Goal: Navigation & Orientation: Understand site structure

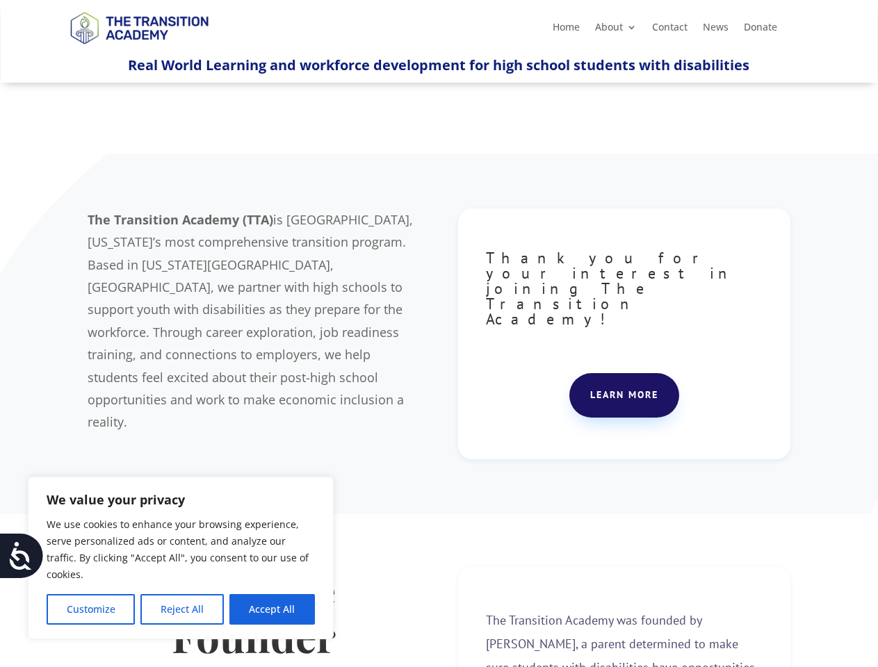
click at [439, 334] on div "The Transition Academy (TTA) is [GEOGRAPHIC_DATA], [US_STATE]’s most comprehens…" at bounding box center [439, 334] width 702 height 286
click at [90, 609] on button "Customize" at bounding box center [91, 609] width 88 height 31
click at [0, 0] on div at bounding box center [0, 0] width 0 height 0
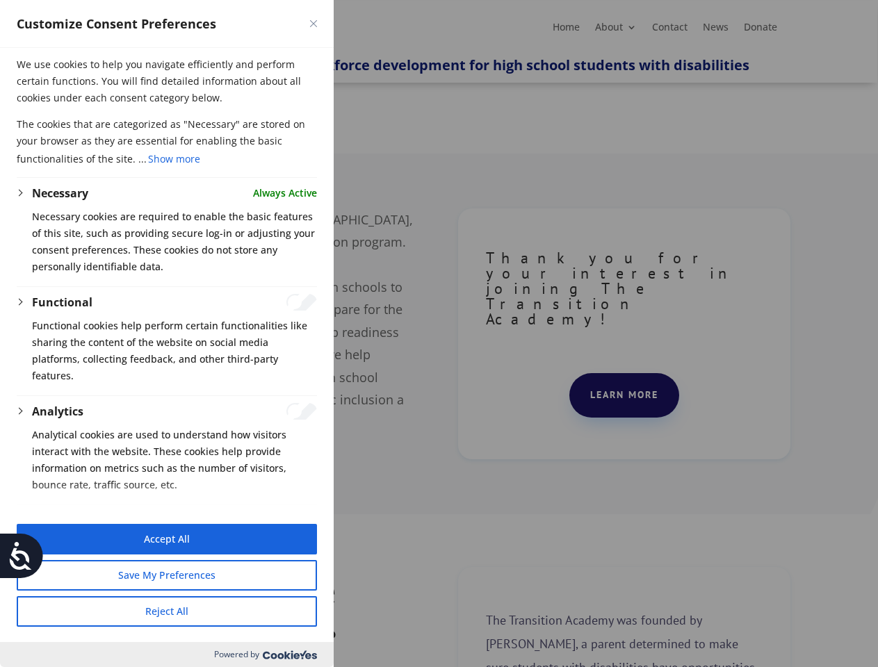
click at [22, 556] on icon at bounding box center [21, 556] width 28 height 28
click at [344, 0] on div at bounding box center [439, 333] width 878 height 667
click at [307, 0] on div "Customize Consent Preferences" at bounding box center [167, 24] width 334 height 48
click at [297, 0] on div "Customize Consent Preferences" at bounding box center [167, 24] width 334 height 48
click at [439, 334] on div at bounding box center [439, 333] width 878 height 667
